Goal: Transaction & Acquisition: Obtain resource

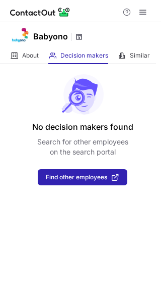
click at [77, 37] on span at bounding box center [79, 37] width 8 height 8
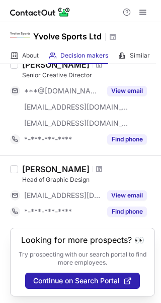
scroll to position [235, 0]
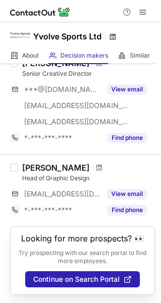
click at [113, 36] on span at bounding box center [113, 37] width 8 height 8
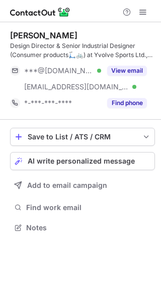
scroll to position [220, 161]
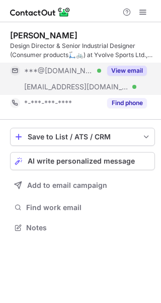
click at [134, 68] on button "View email" at bounding box center [127, 71] width 40 height 10
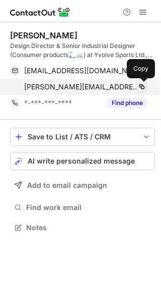
click at [145, 84] on span at bounding box center [142, 87] width 8 height 8
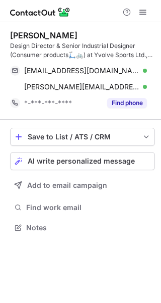
scroll to position [220, 161]
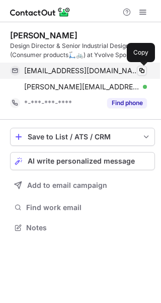
click at [141, 72] on span at bounding box center [142, 71] width 8 height 8
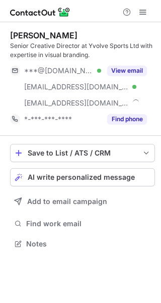
scroll to position [237, 161]
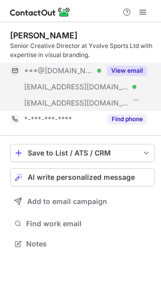
click at [135, 65] on div "View email" at bounding box center [124, 71] width 46 height 16
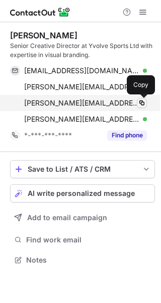
click at [146, 103] on button at bounding box center [142, 103] width 10 height 10
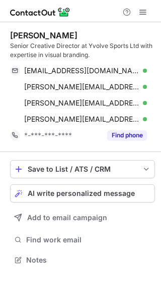
scroll to position [253, 161]
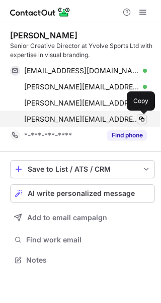
click at [144, 118] on span at bounding box center [142, 119] width 8 height 8
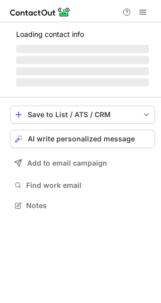
scroll to position [211, 161]
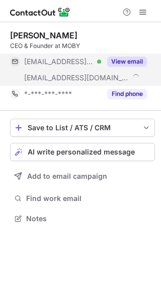
click at [136, 58] on button "View email" at bounding box center [127, 61] width 40 height 10
